Goal: Task Accomplishment & Management: Use online tool/utility

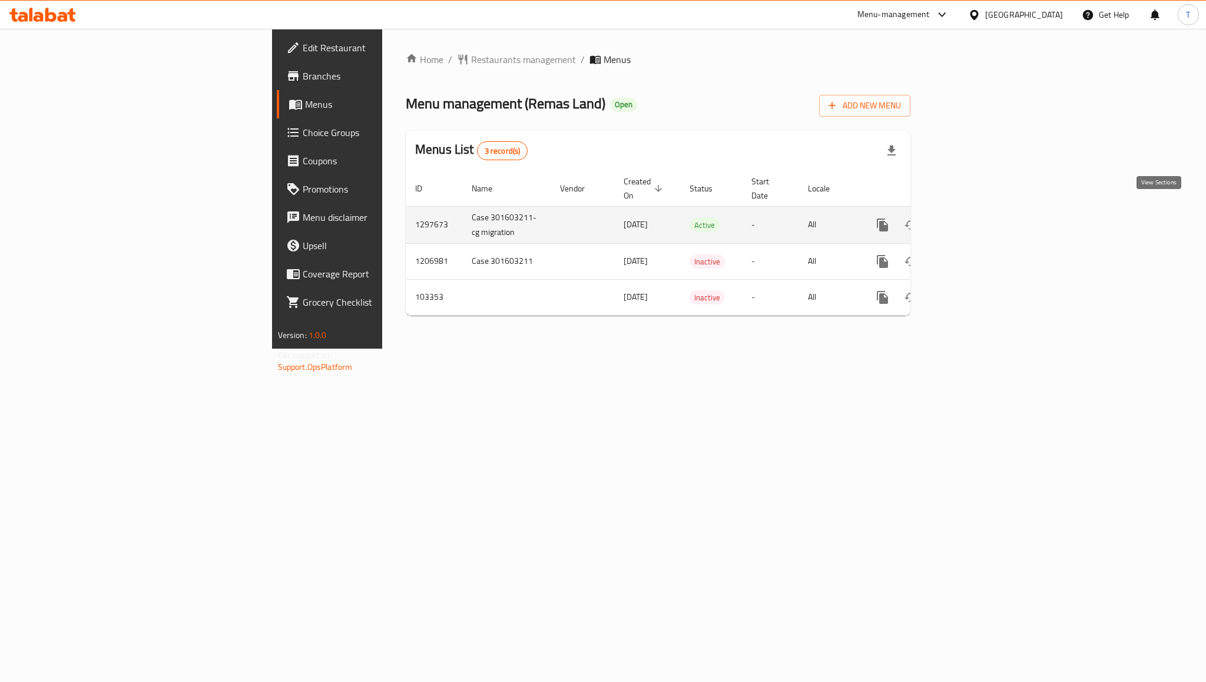
click at [974, 218] on icon "enhanced table" at bounding box center [967, 225] width 14 height 14
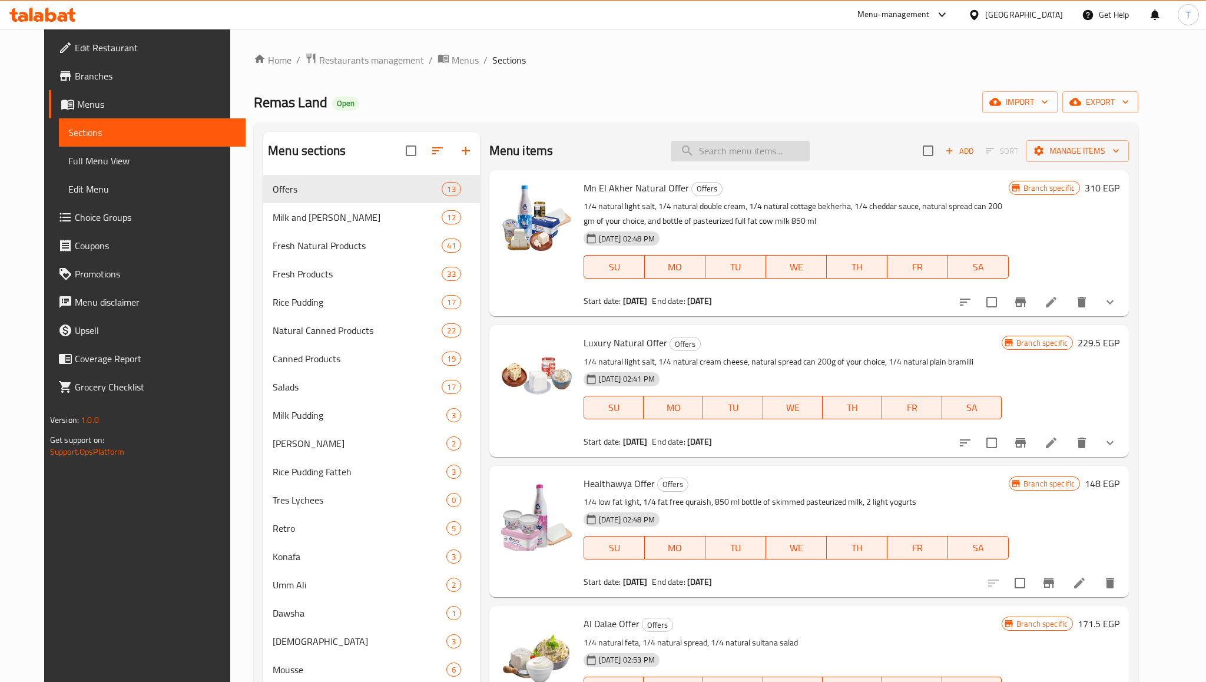
click at [753, 142] on input "search" at bounding box center [740, 151] width 139 height 21
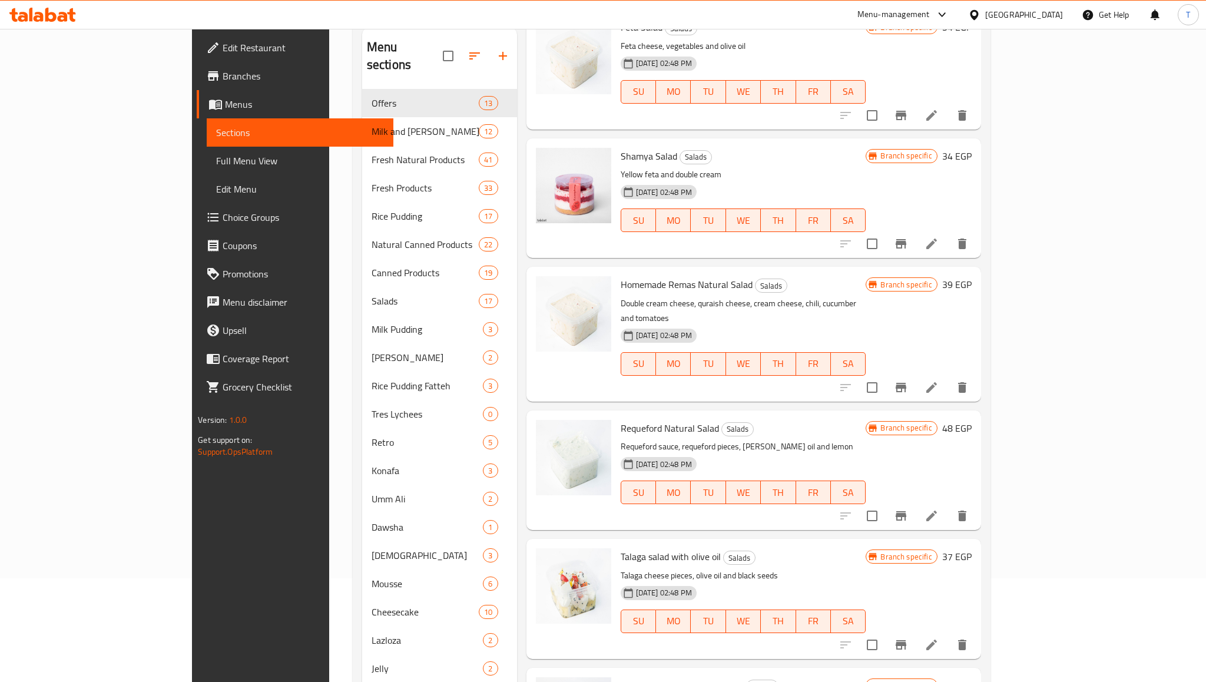
scroll to position [477, 0]
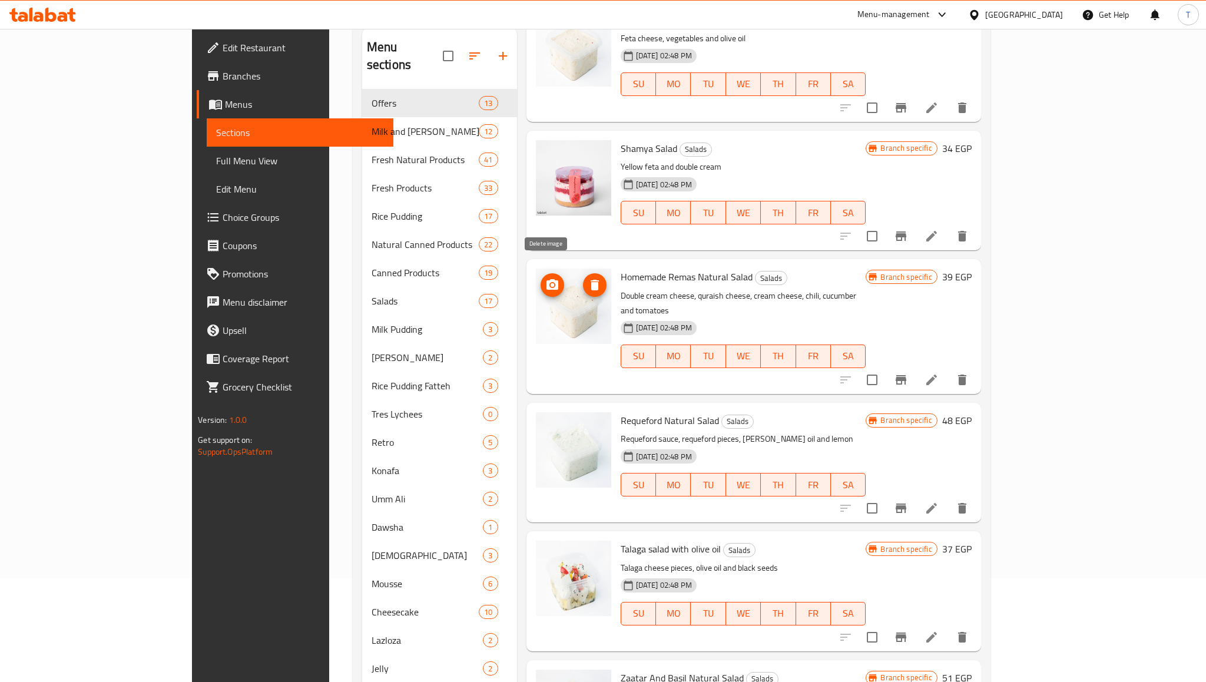
type input "salad"
click at [583, 278] on span "delete image" at bounding box center [595, 285] width 24 height 14
click at [536, 317] on img at bounding box center [573, 305] width 75 height 75
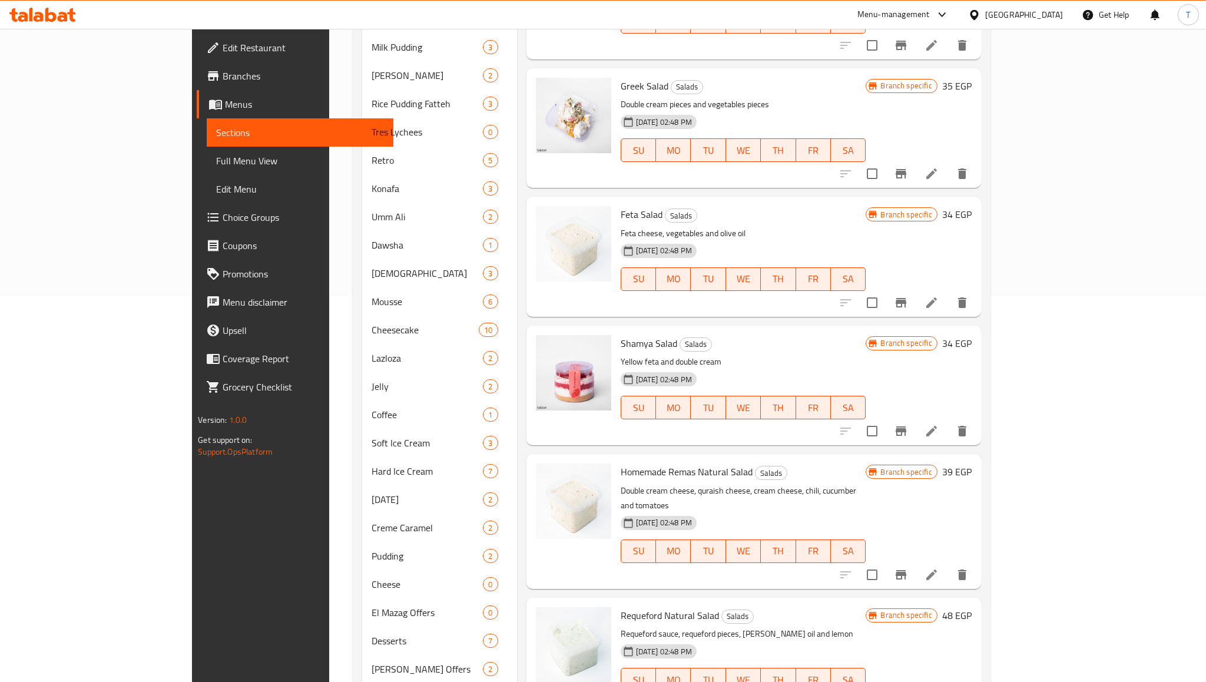
scroll to position [0, 0]
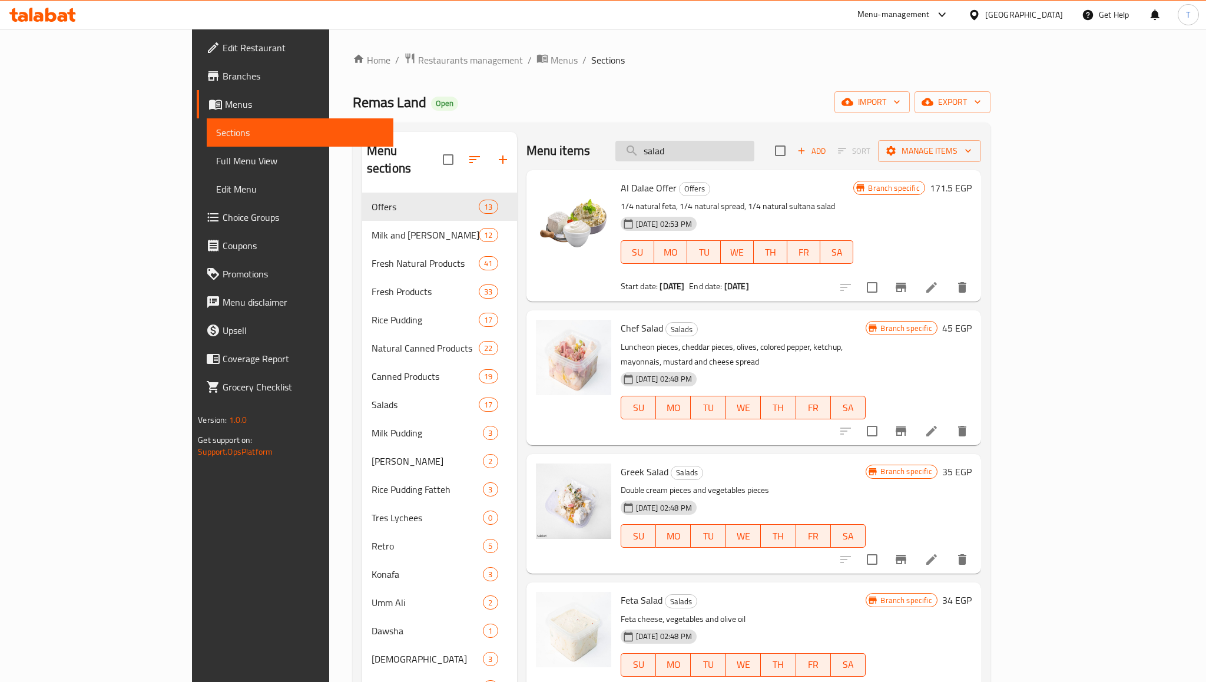
click at [734, 151] on input "salad" at bounding box center [684, 151] width 139 height 21
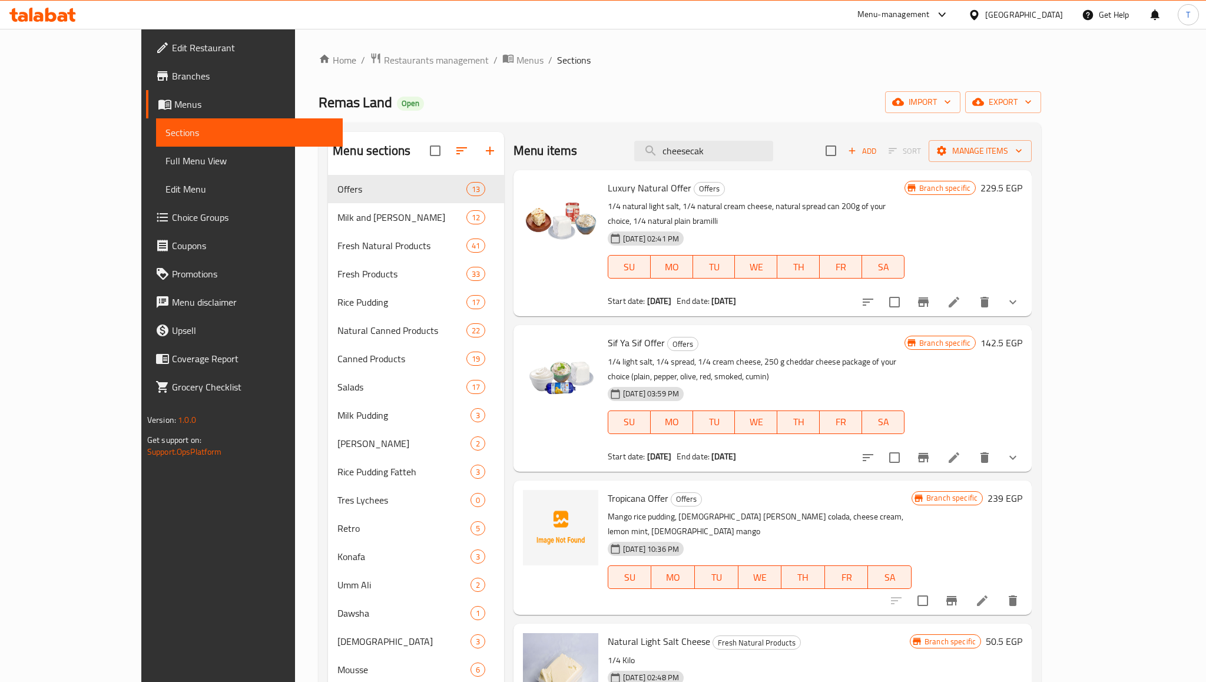
type input "cheesecake"
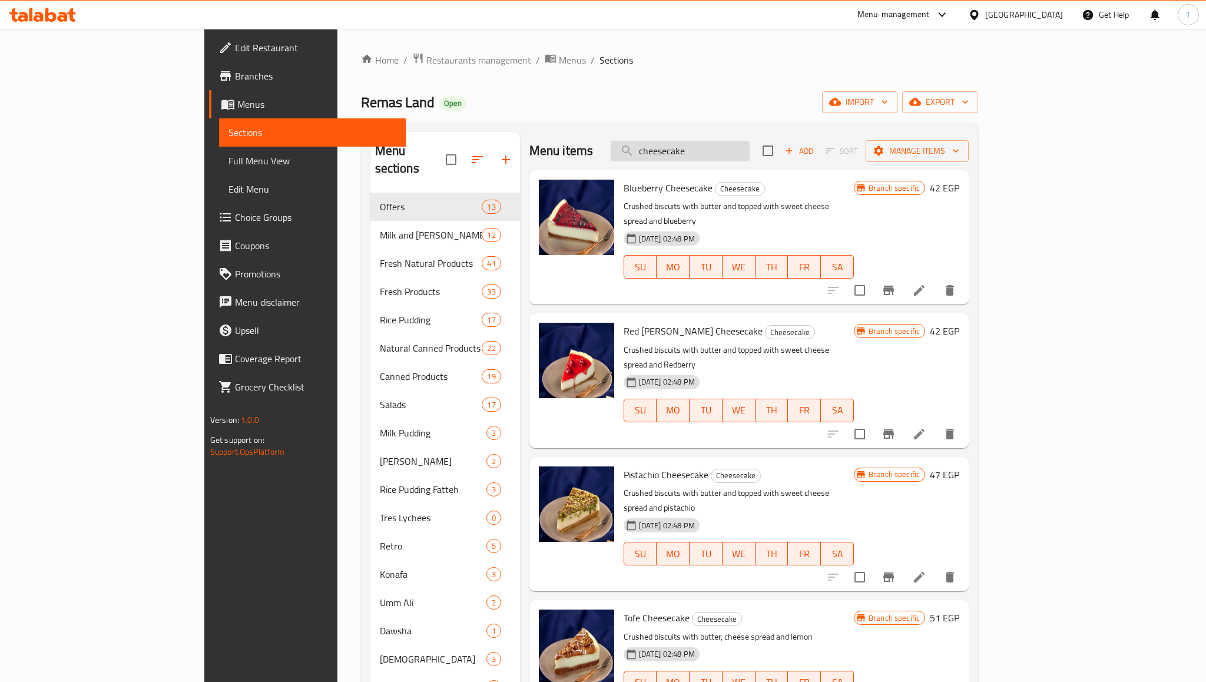
click at [750, 150] on input "cheesecake" at bounding box center [680, 151] width 139 height 21
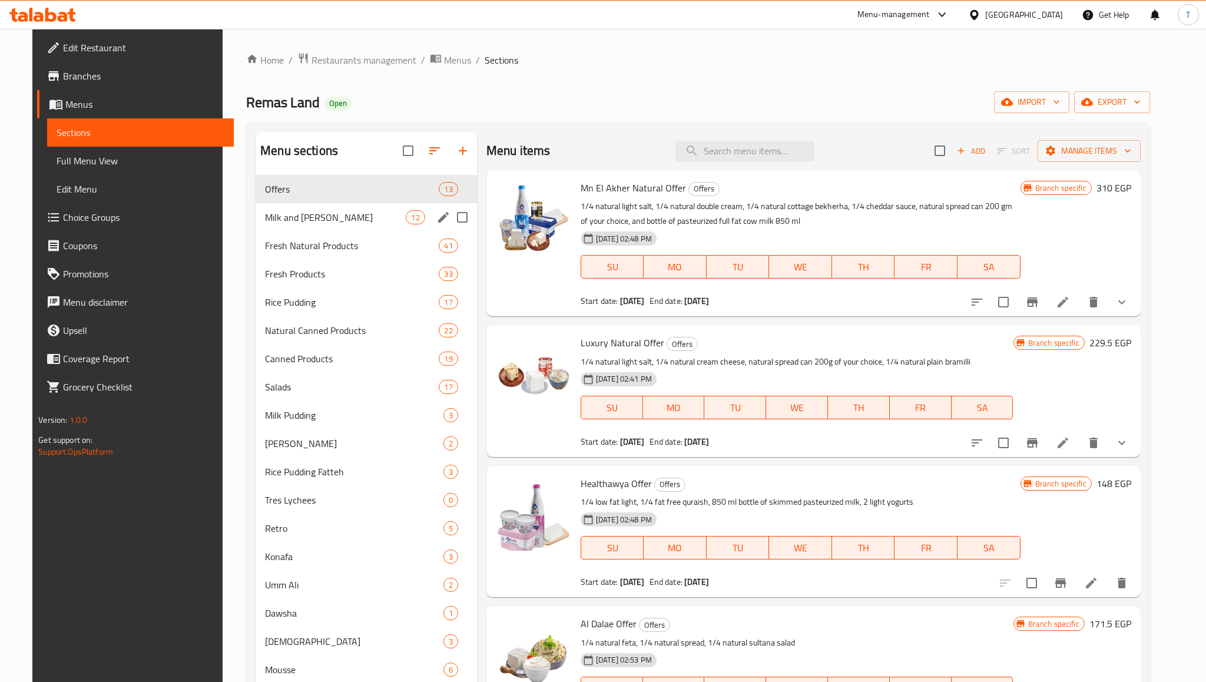
click at [366, 227] on div "Milk and Rayeb 12" at bounding box center [366, 217] width 221 height 28
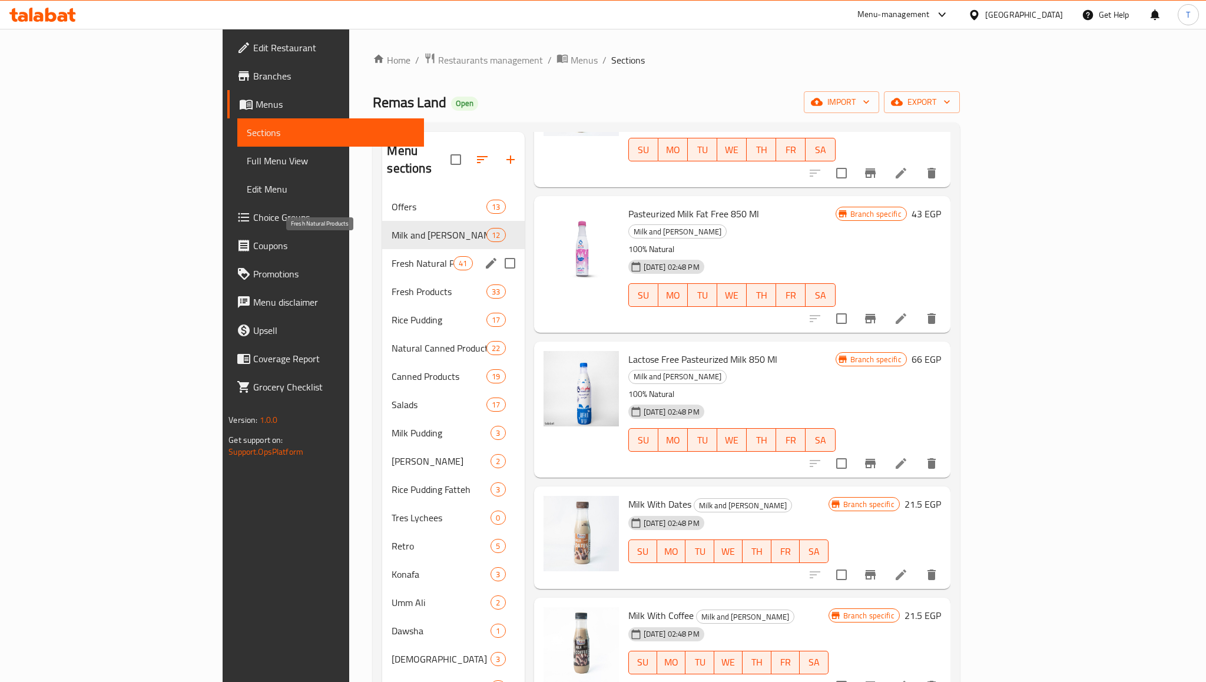
click at [392, 256] on span "Fresh Natural Products" at bounding box center [423, 263] width 62 height 14
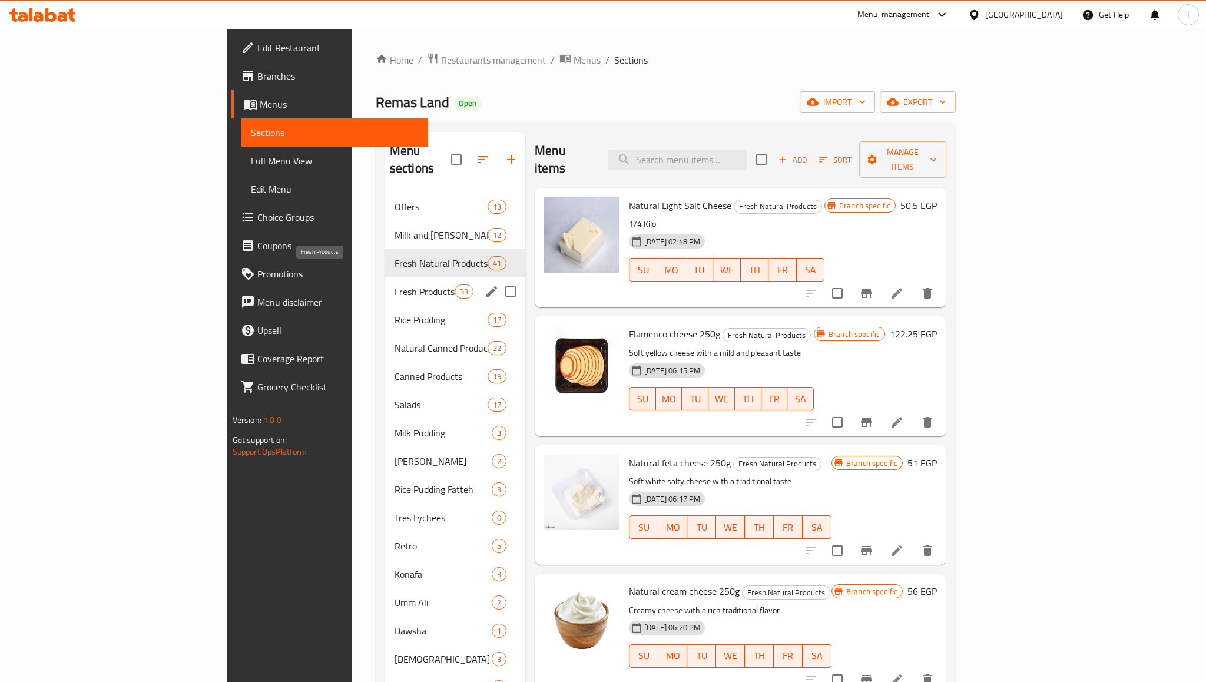
click at [394, 284] on span "Fresh Products" at bounding box center [424, 291] width 60 height 14
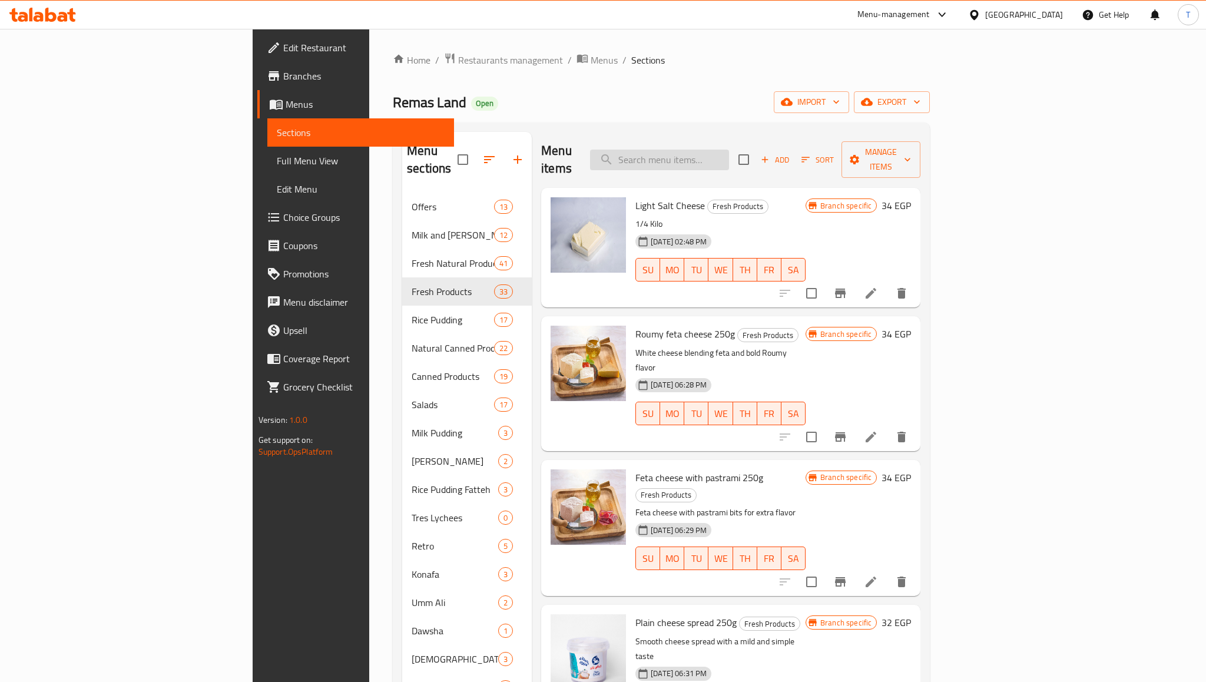
click at [729, 150] on input "search" at bounding box center [659, 160] width 139 height 21
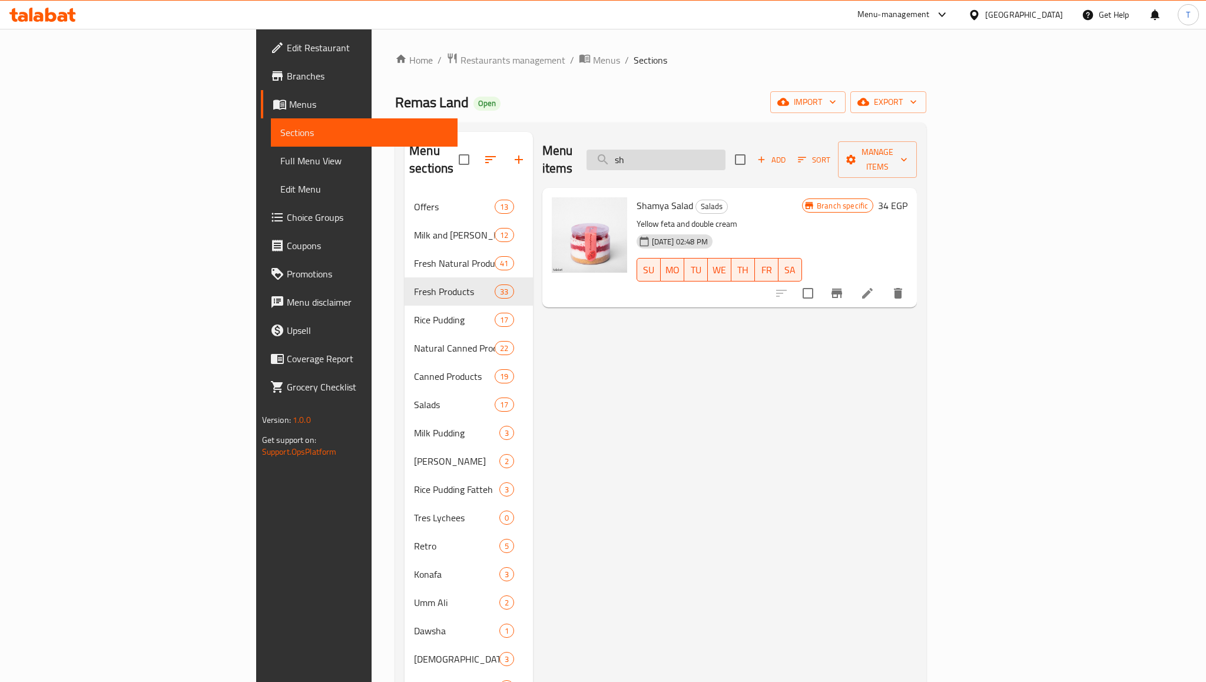
type input "s"
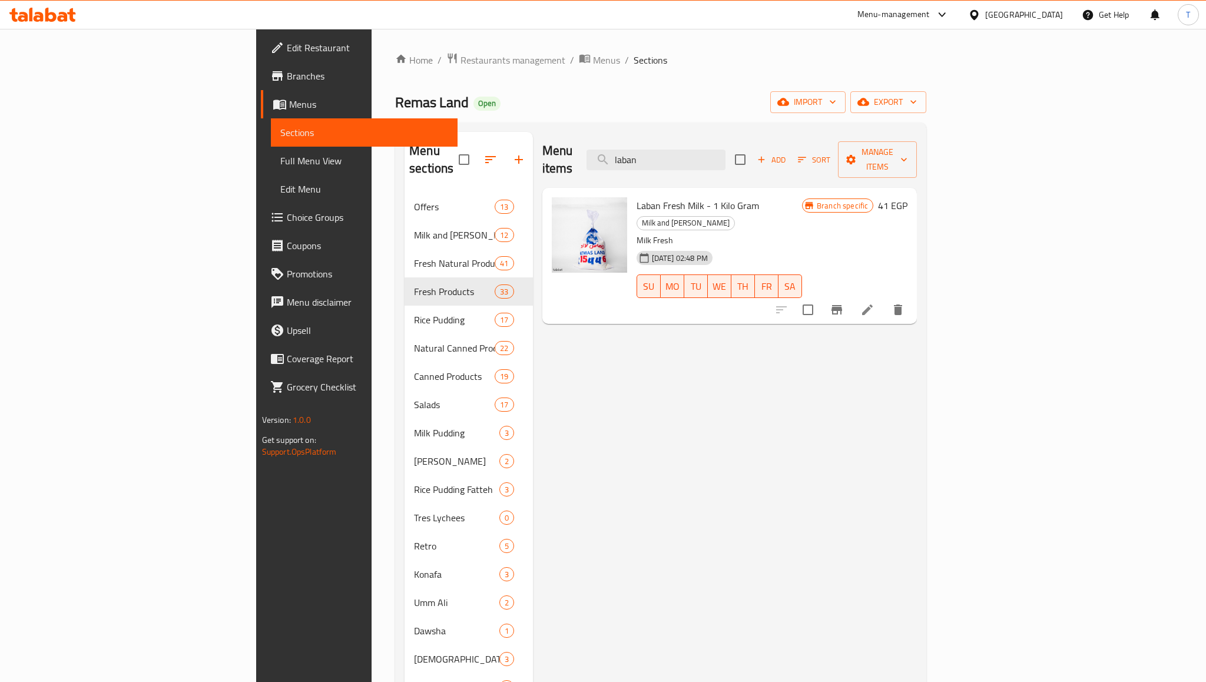
drag, startPoint x: 760, startPoint y: 157, endPoint x: 650, endPoint y: 163, distance: 109.7
click at [650, 163] on div "Menu items laban Add Sort Manage items" at bounding box center [729, 160] width 375 height 56
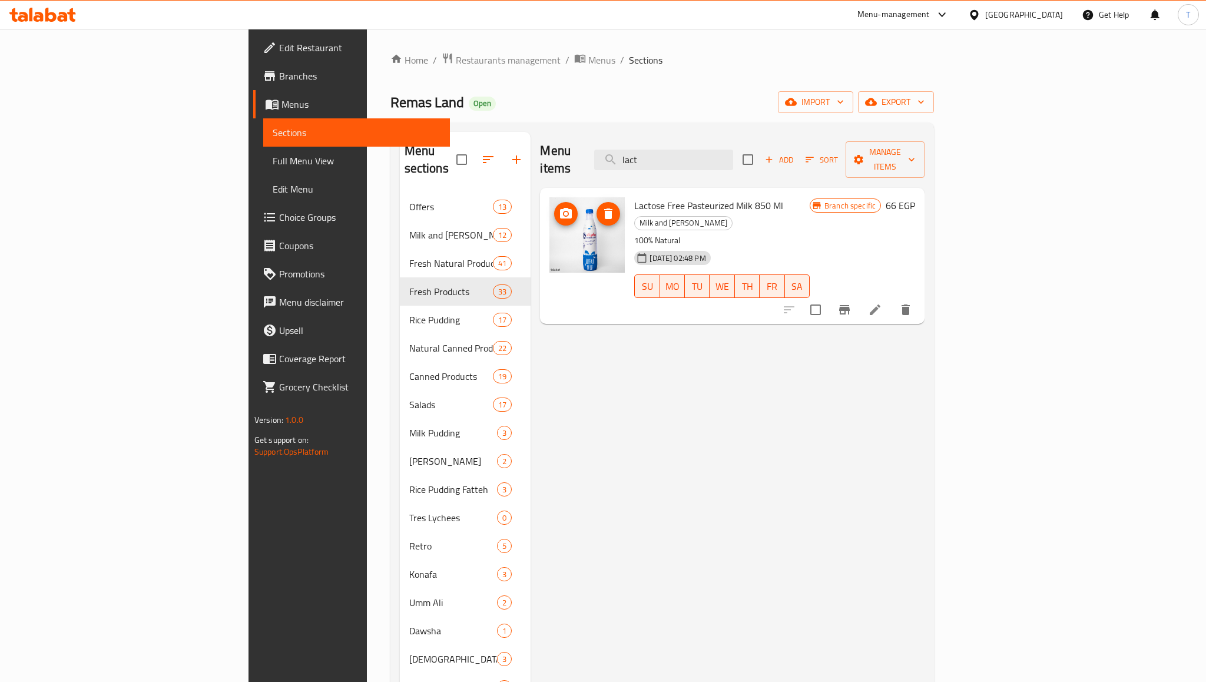
type input "lact"
click at [549, 232] on img at bounding box center [586, 234] width 75 height 75
click at [583, 442] on div "Menu items lact Add Sort Manage items Lactose Free Pasteurized Milk 850 Ml Milk…" at bounding box center [728, 687] width 394 height 1111
